Goal: Task Accomplishment & Management: Use online tool/utility

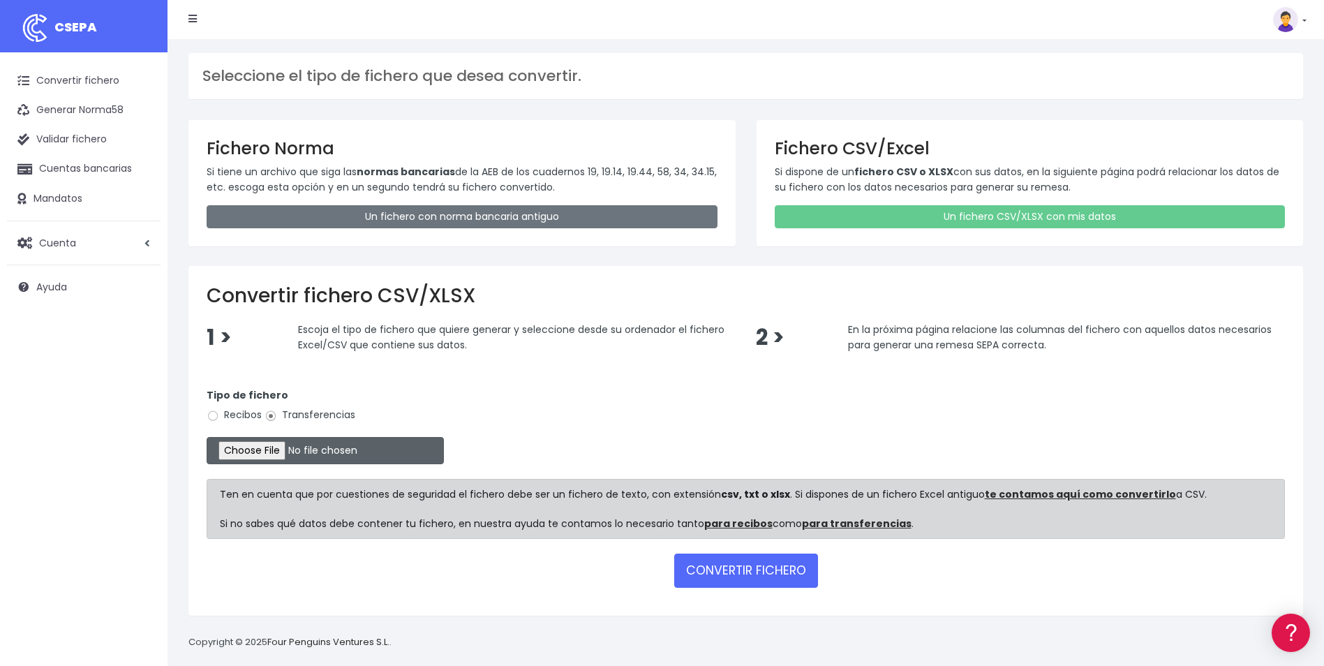
type input "C:\fakepath\0554 Transferencias varias Consorcio Aguas Bilbao pendientes.csv"
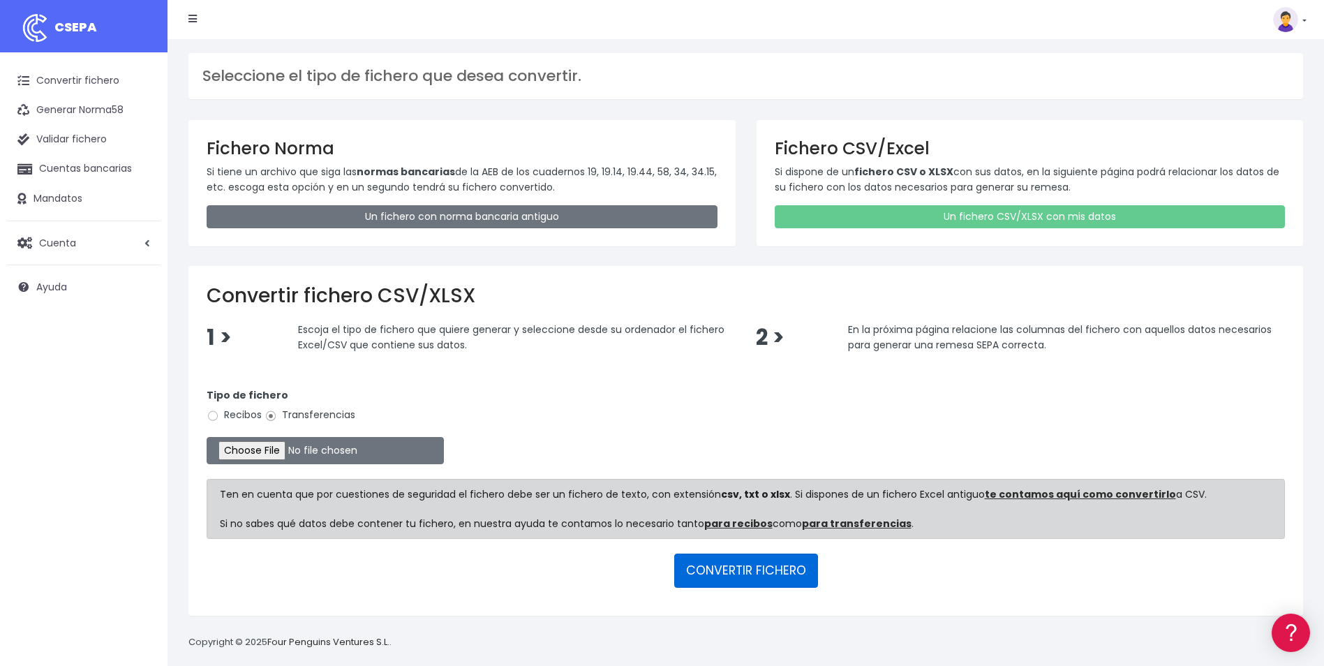
click at [773, 576] on button "CONVERTIR FICHERO" at bounding box center [746, 571] width 144 height 34
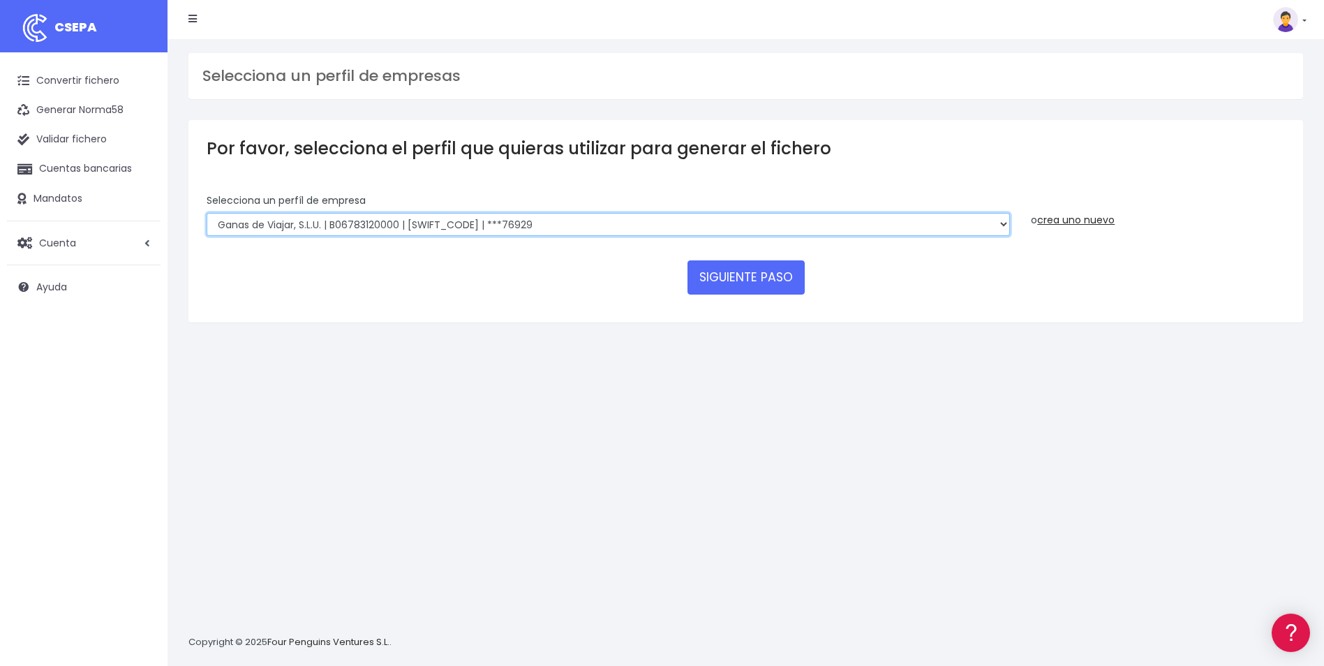
click at [264, 225] on select "WORLD2MEET,S.L.U | b62880992 | BSABESBBXXX | ***97721 World 2 Meet SLU | B62880…" at bounding box center [609, 225] width 804 height 24
select select "1750"
click at [207, 213] on select "WORLD2MEET,S.L.U | b62880992 | BSABESBBXXX | ***97721 World 2 Meet SLU | B62880…" at bounding box center [609, 225] width 804 height 24
click at [756, 281] on button "SIGUIENTE PASO" at bounding box center [746, 277] width 117 height 34
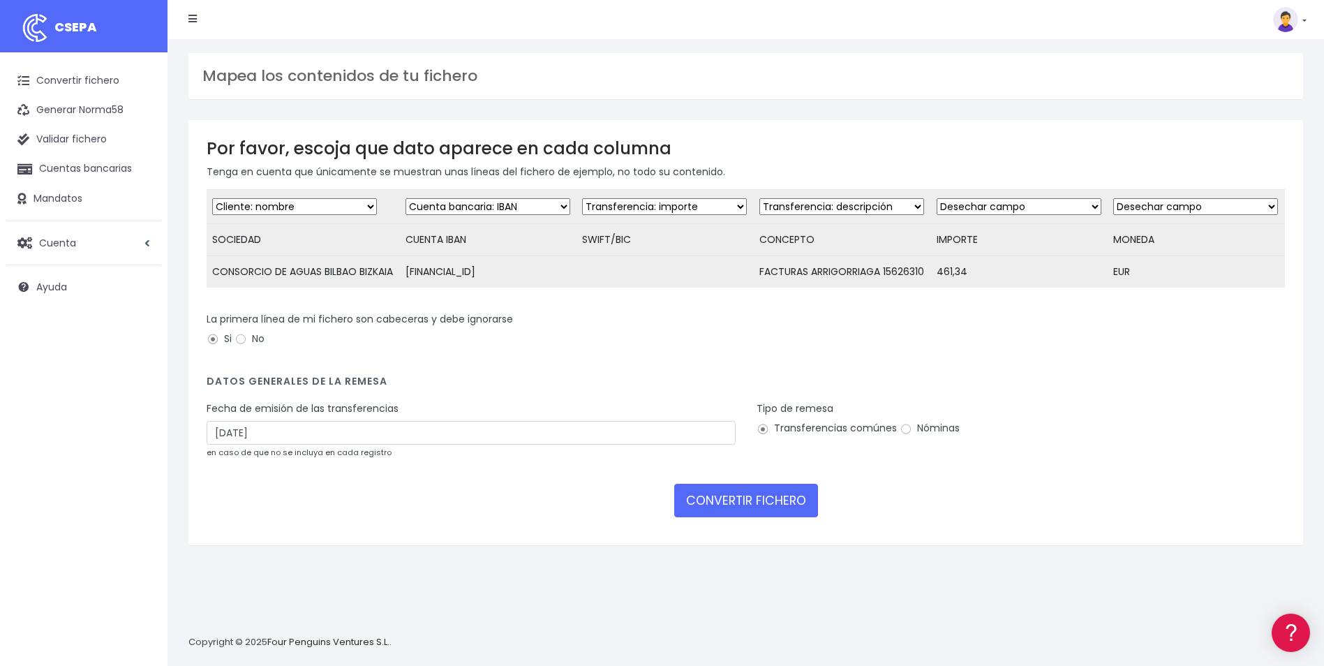
click at [653, 209] on select "Desechar campo Cliente: nombre Cliente: DNI Cliente: Email Cliente: referencia …" at bounding box center [664, 206] width 165 height 17
select select "dismiss"
click at [582, 198] on select "Desechar campo Cliente: nombre Cliente: DNI Cliente: Email Cliente: referencia …" at bounding box center [664, 206] width 165 height 17
click at [1019, 203] on select "Desechar campo Cliente: nombre Cliente: DNI Cliente: Email Cliente: referencia …" at bounding box center [1019, 206] width 165 height 17
select select "amount"
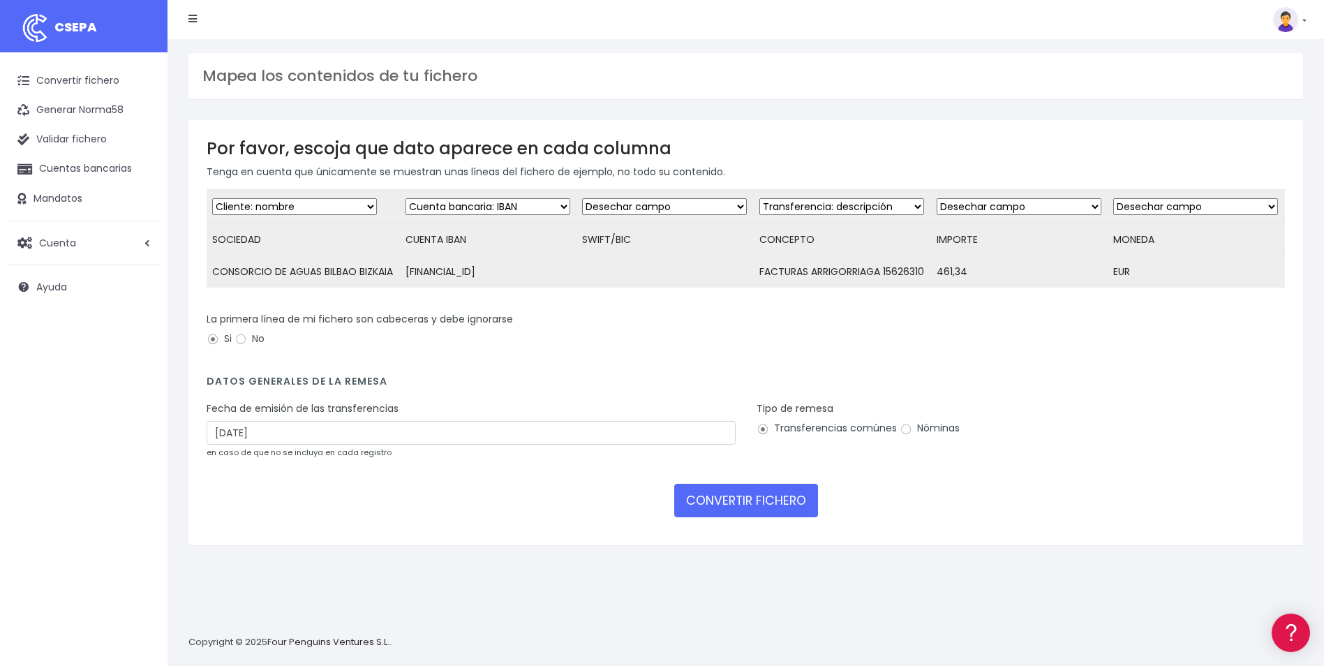
click at [937, 198] on select "Desechar campo Cliente: nombre Cliente: DNI Cliente: Email Cliente: referencia …" at bounding box center [1019, 206] width 165 height 17
click at [273, 458] on small "en caso de que no se incluya en cada registro" at bounding box center [299, 452] width 185 height 11
click at [293, 445] on input "[DATE]" at bounding box center [471, 433] width 529 height 24
click at [221, 589] on td "15" at bounding box center [220, 595] width 21 height 21
click at [238, 445] on input "15/09/2025" at bounding box center [471, 433] width 529 height 24
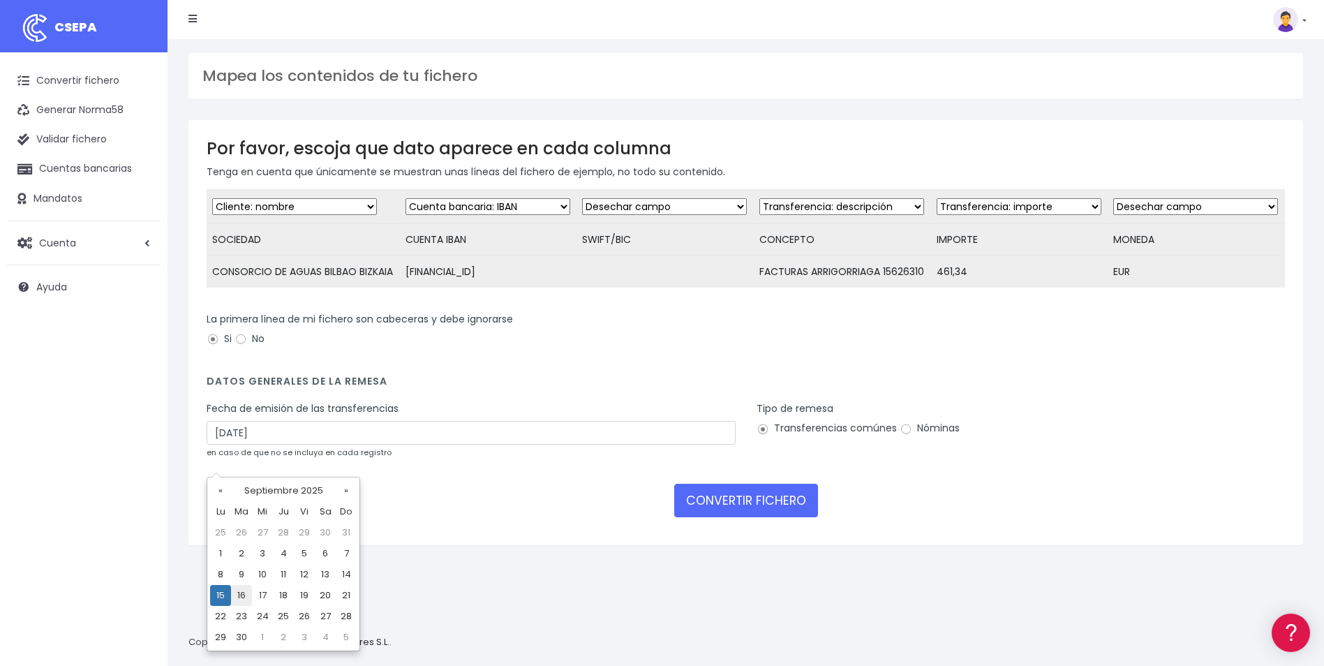
click at [242, 601] on td "16" at bounding box center [241, 595] width 21 height 21
type input "16/09/2025"
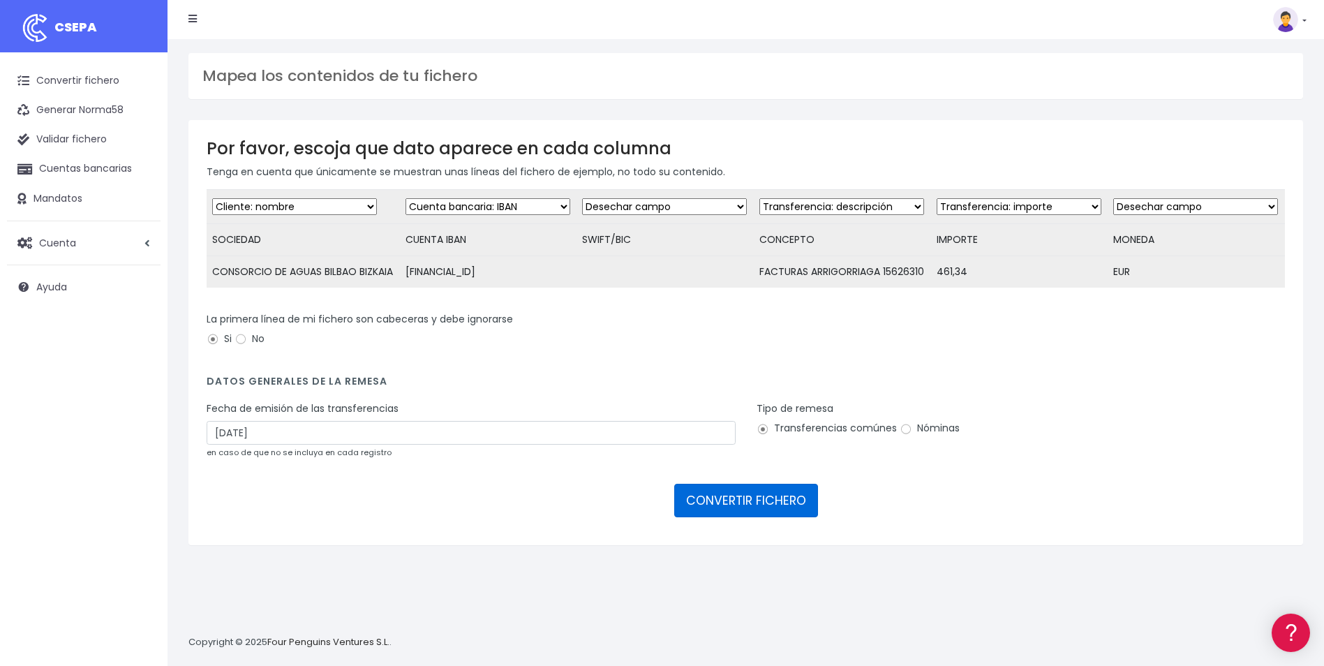
click at [790, 517] on button "CONVERTIR FICHERO" at bounding box center [746, 501] width 144 height 34
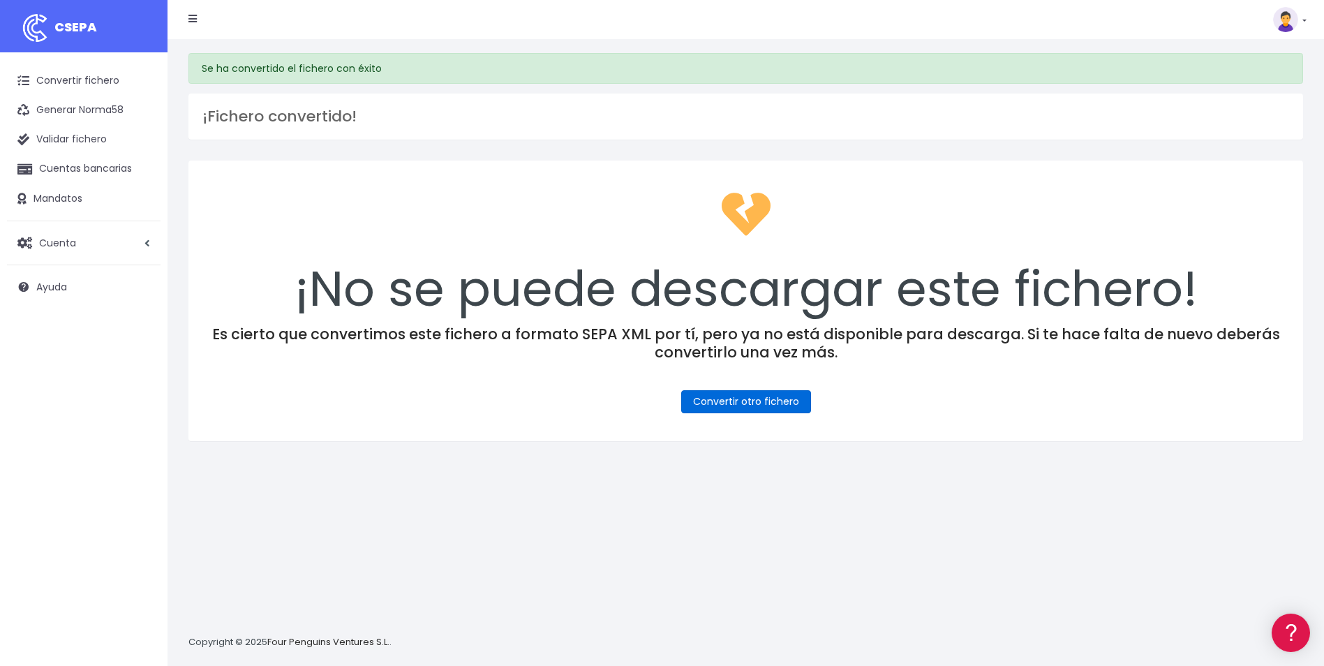
click at [723, 394] on link "Convertir otro fichero" at bounding box center [746, 401] width 130 height 23
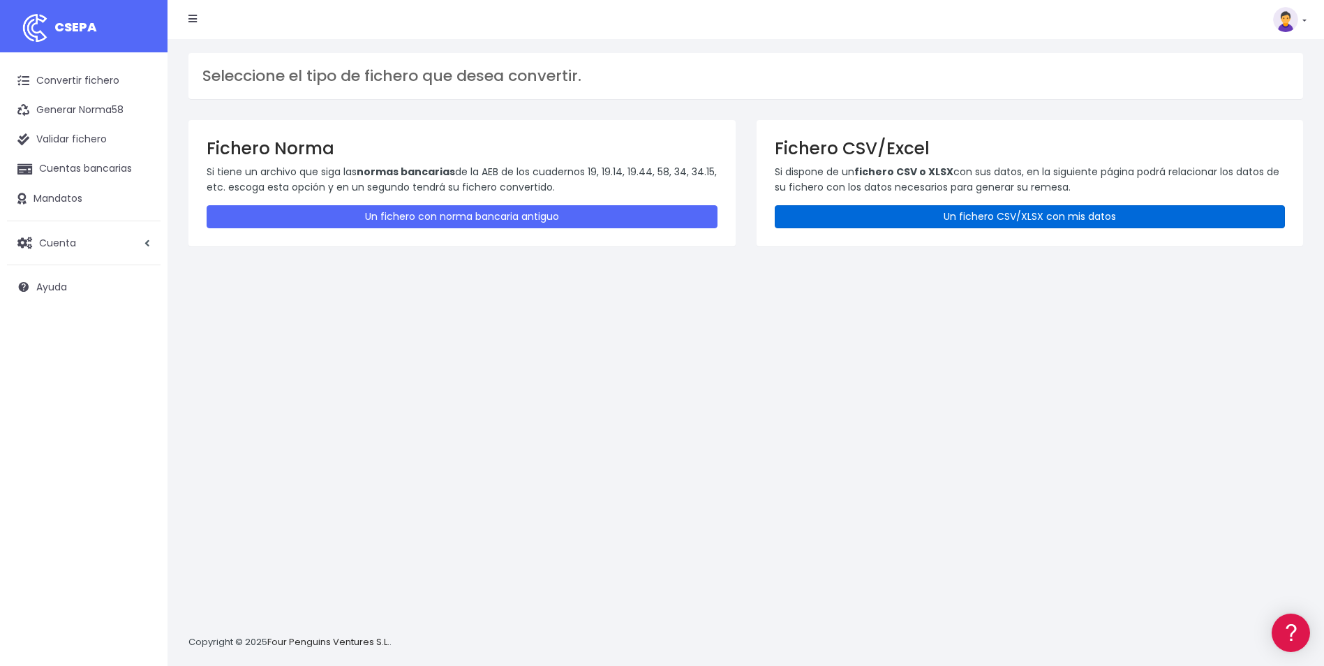
click at [1053, 212] on link "Un fichero CSV/XLSX con mis datos" at bounding box center [1030, 216] width 511 height 23
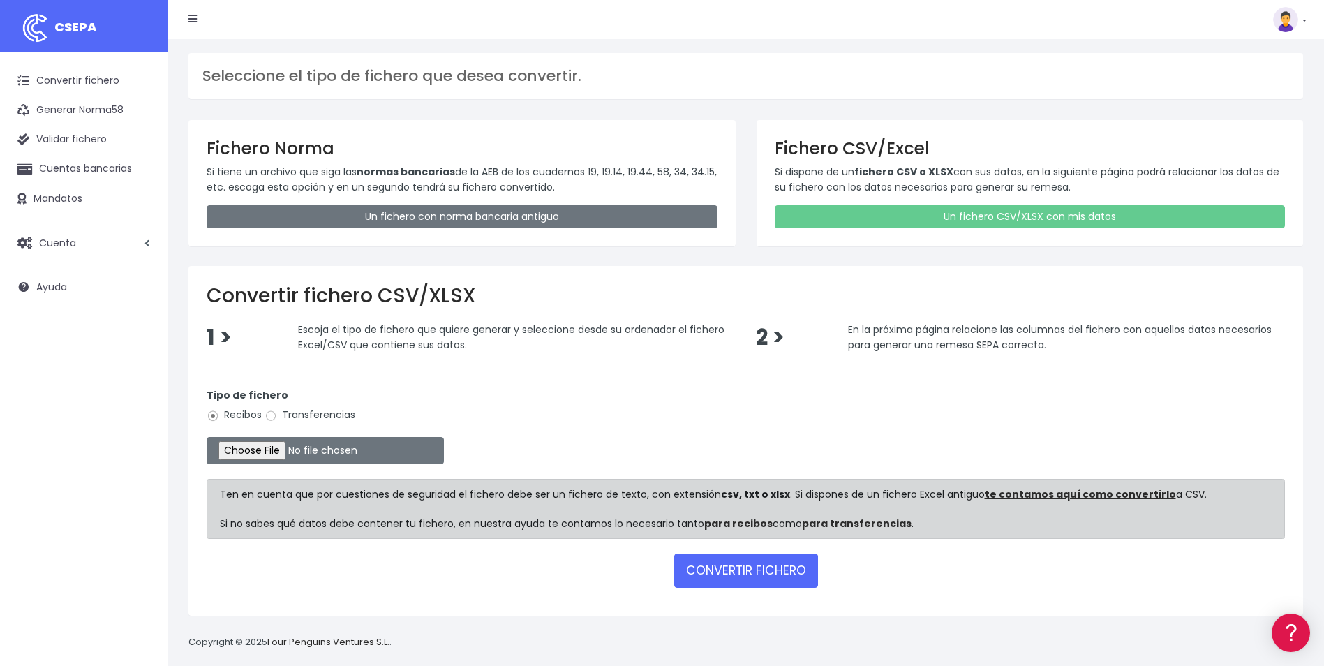
click at [323, 417] on label "Transferencias" at bounding box center [310, 415] width 91 height 15
click at [277, 417] on input "Transferencias" at bounding box center [271, 416] width 13 height 13
radio input "true"
click at [274, 439] on input "file" at bounding box center [325, 450] width 237 height 27
type input "C:\fakepath\0554 Transferencias varias Consorcio Aguas Bilbao pendientes.csv"
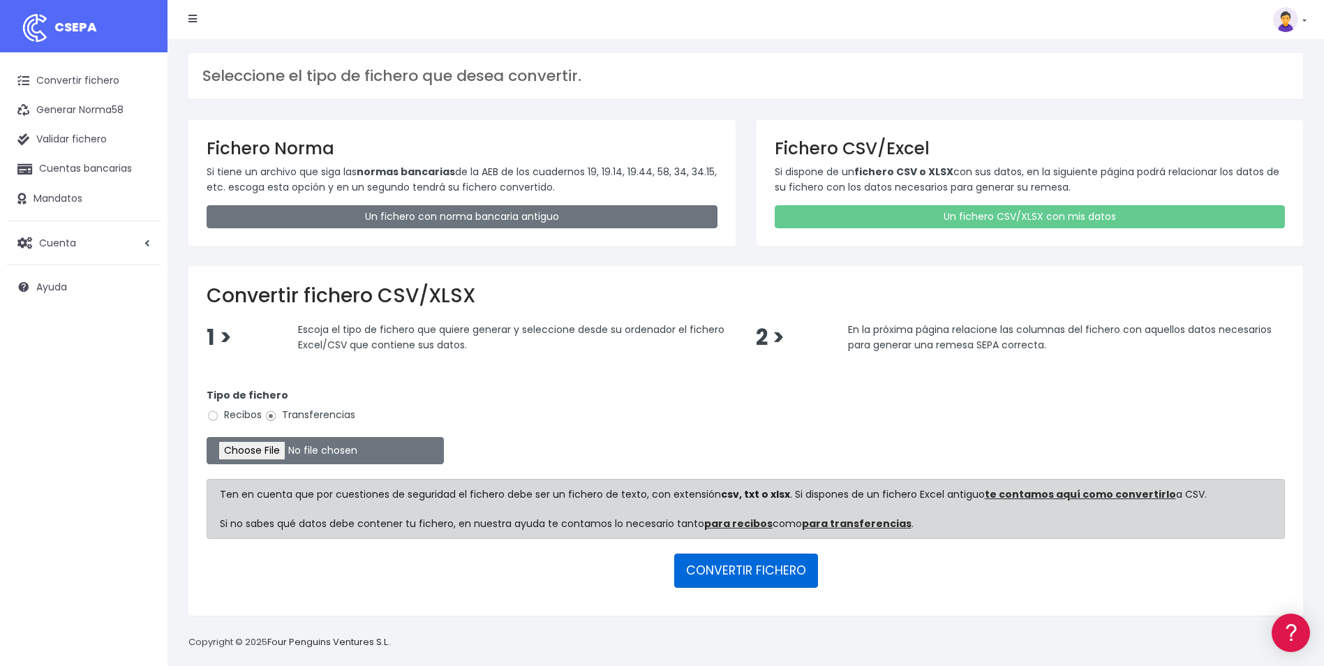
click at [732, 577] on button "CONVERTIR FICHERO" at bounding box center [746, 571] width 144 height 34
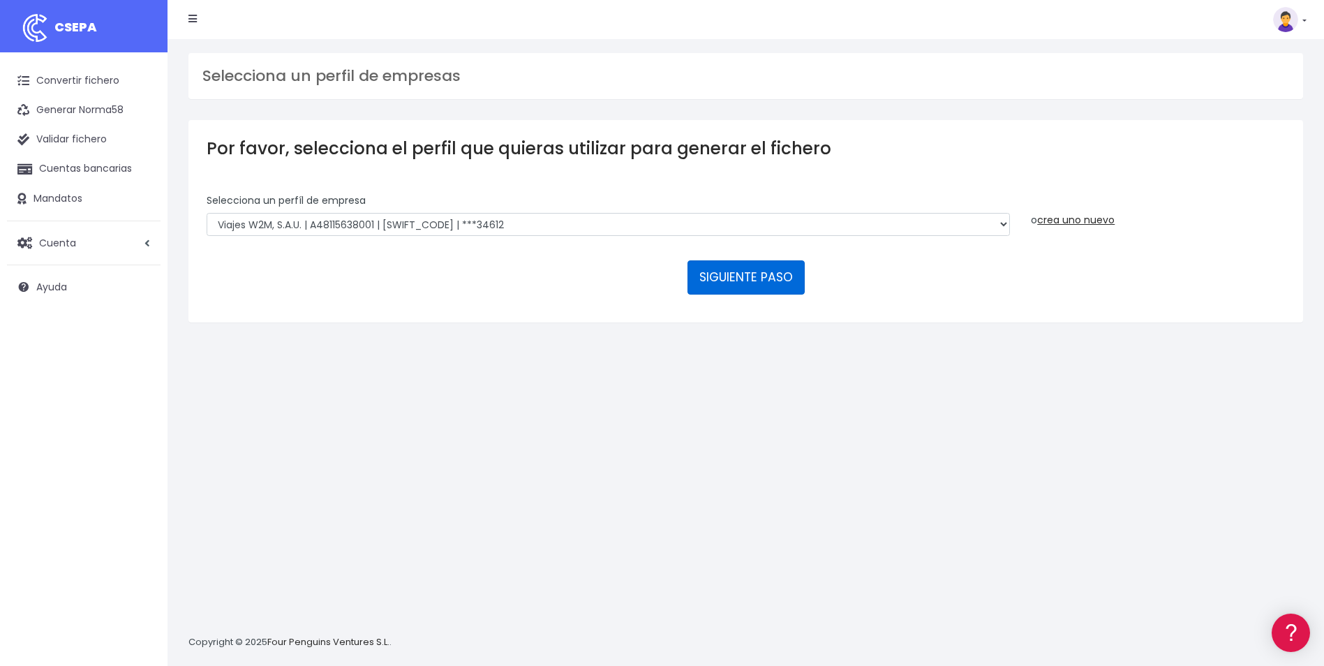
click at [733, 280] on button "SIGUIENTE PASO" at bounding box center [746, 277] width 117 height 34
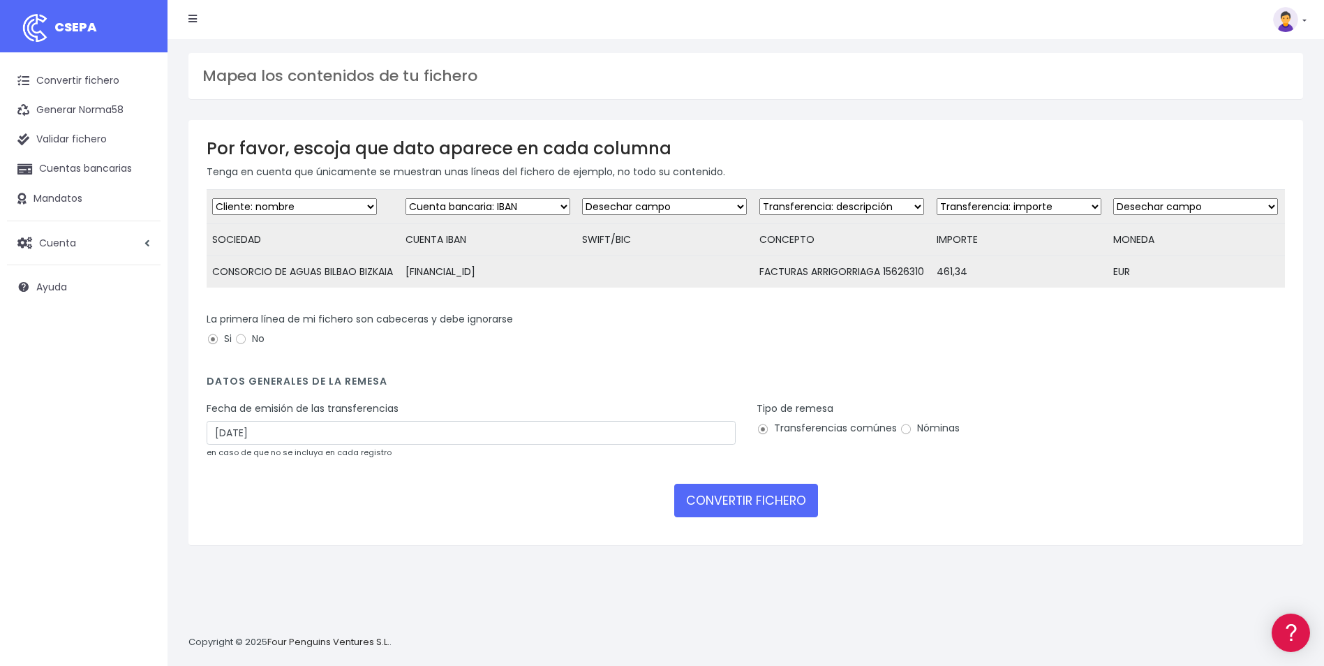
click at [663, 203] on select "Desechar campo Cliente: nombre Cliente: DNI Cliente: Email Cliente: referencia …" at bounding box center [664, 206] width 165 height 17
click at [582, 198] on select "Desechar campo Cliente: nombre Cliente: DNI Cliente: Email Cliente: referencia …" at bounding box center [664, 206] width 165 height 17
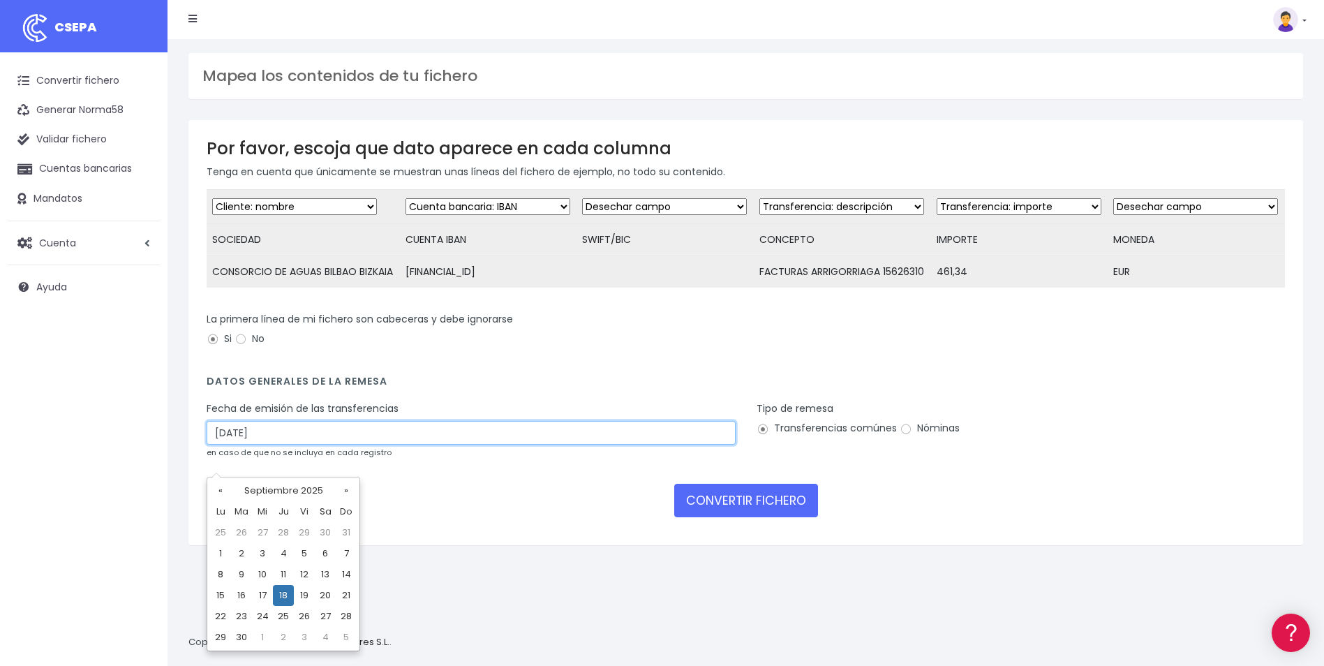
click at [336, 445] on input "[DATE]" at bounding box center [471, 433] width 529 height 24
click at [249, 595] on td "16" at bounding box center [241, 595] width 21 height 21
type input "[DATE]"
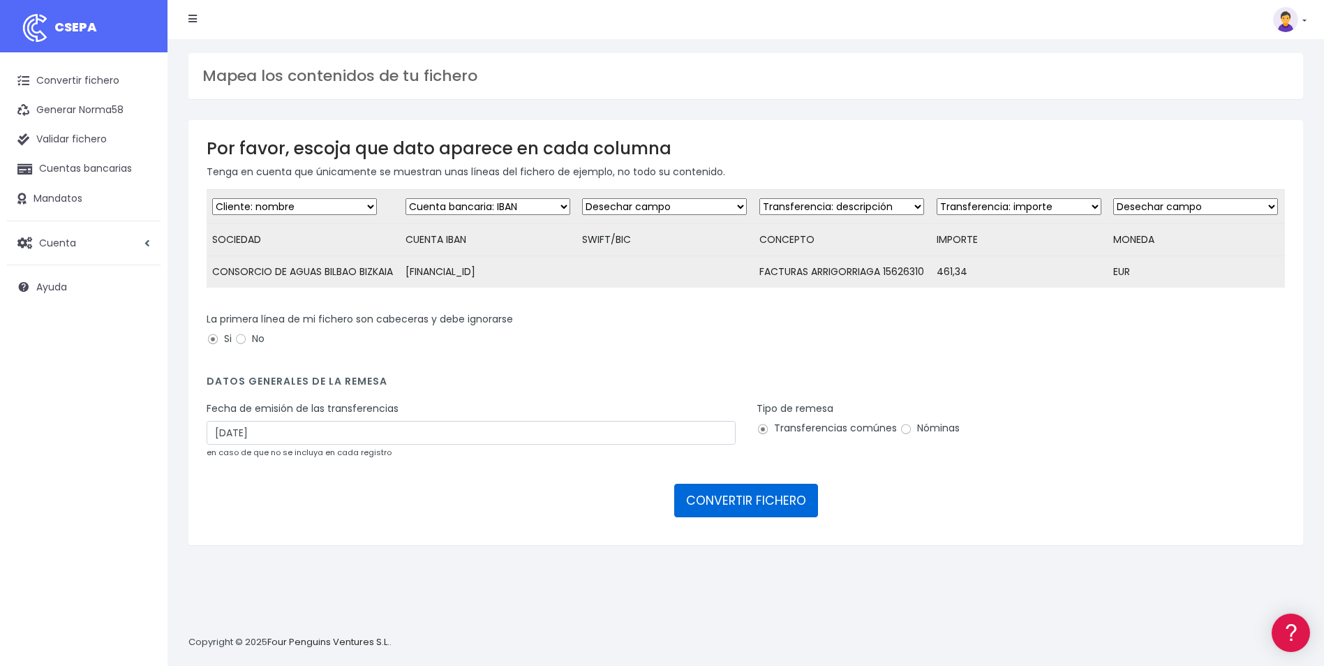
click at [743, 517] on button "CONVERTIR FICHERO" at bounding box center [746, 501] width 144 height 34
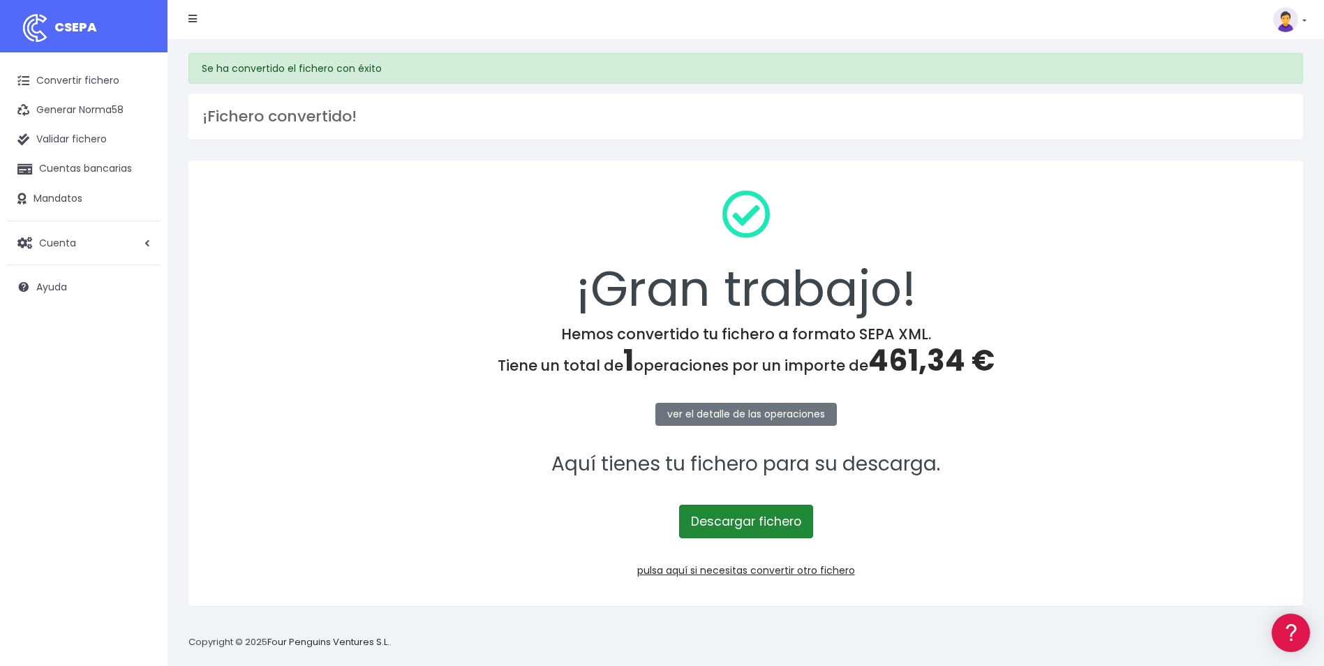
click at [758, 531] on link "Descargar fichero" at bounding box center [746, 522] width 134 height 34
drag, startPoint x: 873, startPoint y: 360, endPoint x: 959, endPoint y: 355, distance: 86.0
click at [959, 355] on span "461,34 €" at bounding box center [931, 360] width 126 height 41
copy span "461,34"
